Goal: Find specific page/section: Find specific page/section

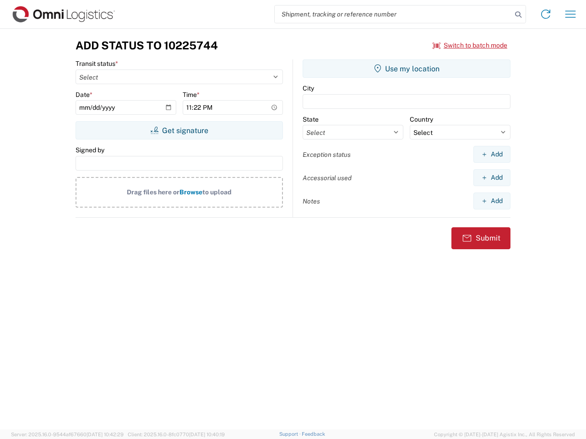
click at [393, 14] on input "search" at bounding box center [393, 13] width 237 height 17
click at [518, 15] on icon at bounding box center [517, 14] width 13 height 13
click at [545, 14] on icon at bounding box center [545, 14] width 15 height 15
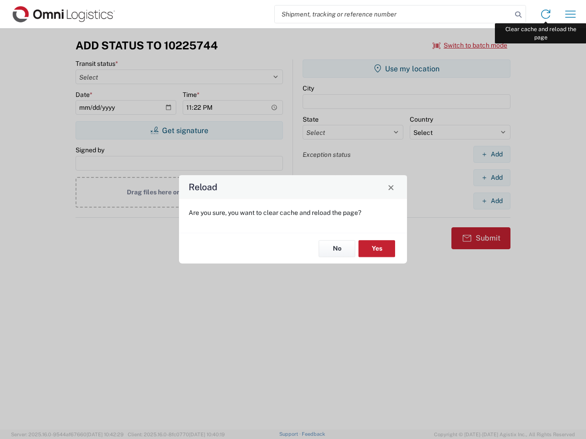
click at [570, 14] on div "Reload Are you sure, you want to clear cache and reload the page? No Yes" at bounding box center [293, 219] width 586 height 439
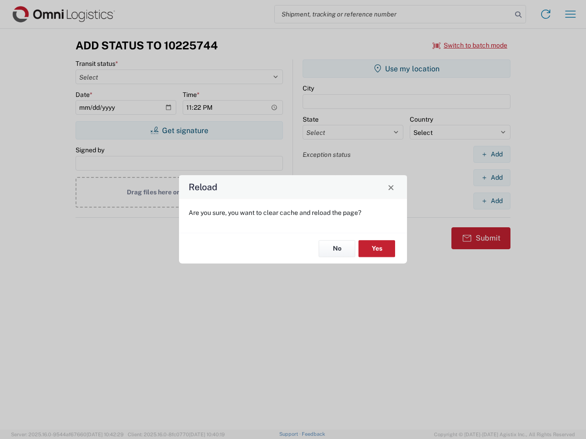
click at [470, 45] on div "Reload Are you sure, you want to clear cache and reload the page? No Yes" at bounding box center [293, 219] width 586 height 439
click at [179, 130] on div "Reload Are you sure, you want to clear cache and reload the page? No Yes" at bounding box center [293, 219] width 586 height 439
click at [406, 69] on div "Reload Are you sure, you want to clear cache and reload the page? No Yes" at bounding box center [293, 219] width 586 height 439
click at [491, 154] on div "Reload Are you sure, you want to clear cache and reload the page? No Yes" at bounding box center [293, 219] width 586 height 439
click at [491, 178] on div "Reload Are you sure, you want to clear cache and reload the page? No Yes" at bounding box center [293, 219] width 586 height 439
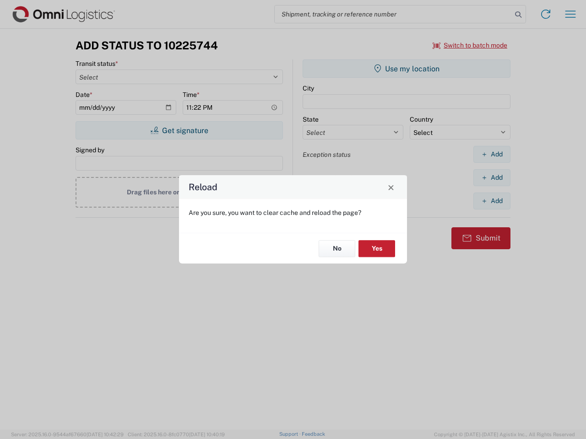
click at [491, 201] on div "Reload Are you sure, you want to clear cache and reload the page? No Yes" at bounding box center [293, 219] width 586 height 439
